Goal: Navigation & Orientation: Find specific page/section

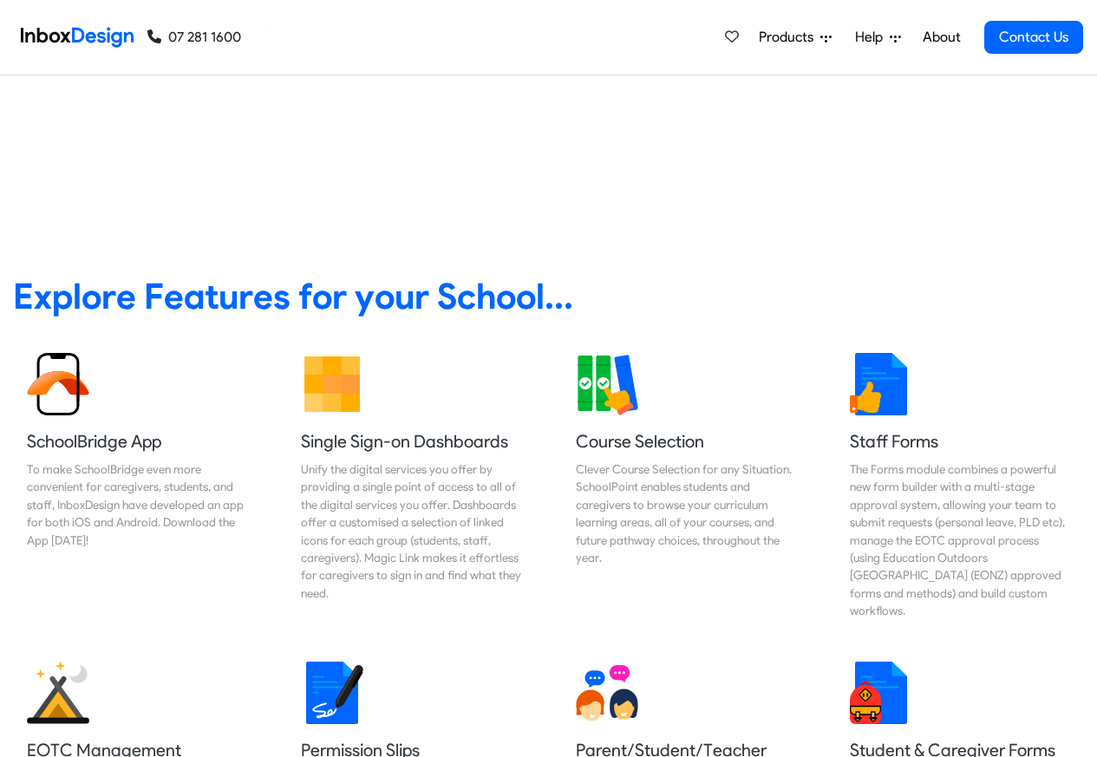
scroll to position [624, 0]
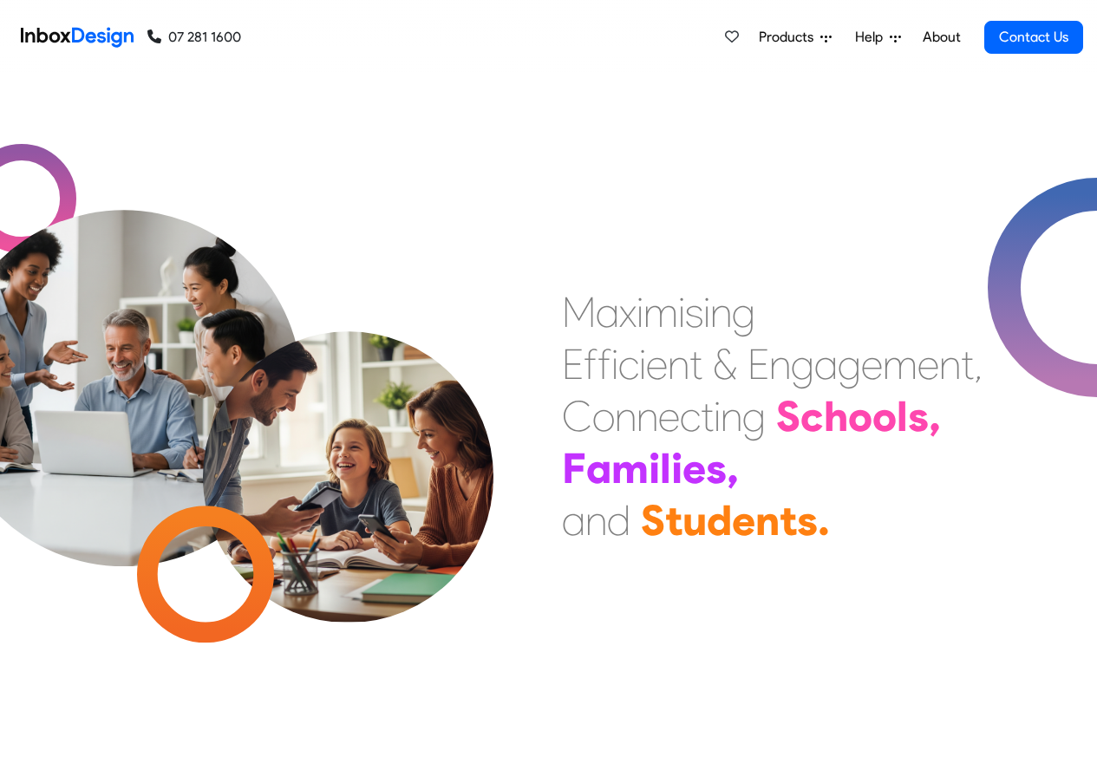
click at [942, 38] on link "About" at bounding box center [941, 37] width 48 height 35
